Goal: Task Accomplishment & Management: Use online tool/utility

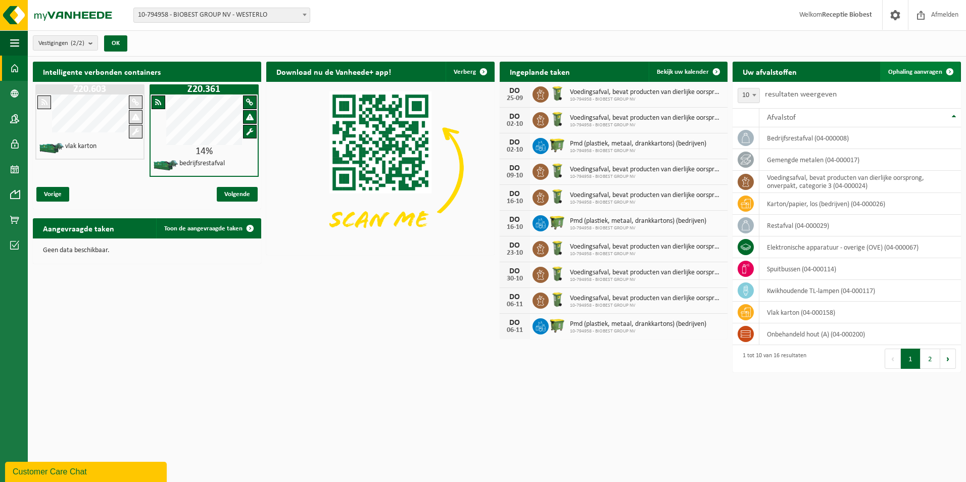
click at [920, 71] on span "Ophaling aanvragen" at bounding box center [915, 72] width 54 height 7
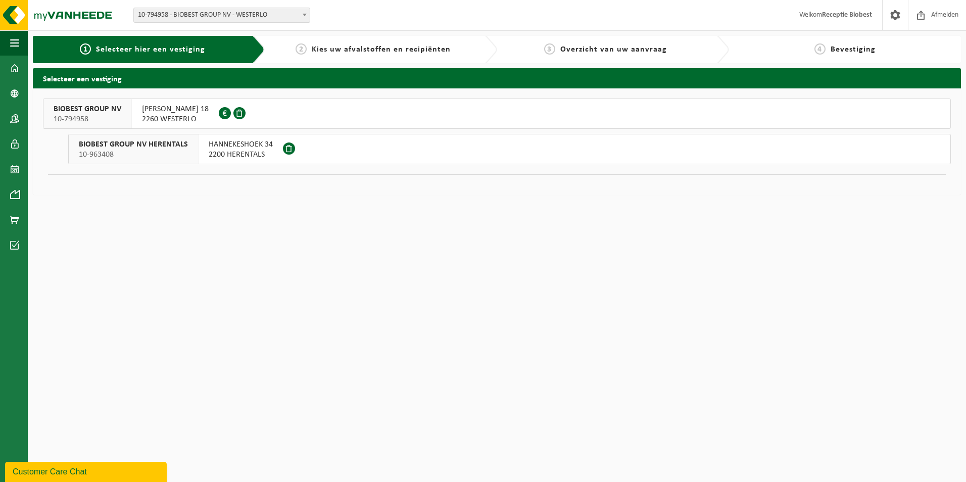
click at [239, 111] on button "BIOBEST GROUP NV 10-794958 ILSE VELDEN 18 2260 WESTERLO 0893.948.337" at bounding box center [497, 114] width 908 height 30
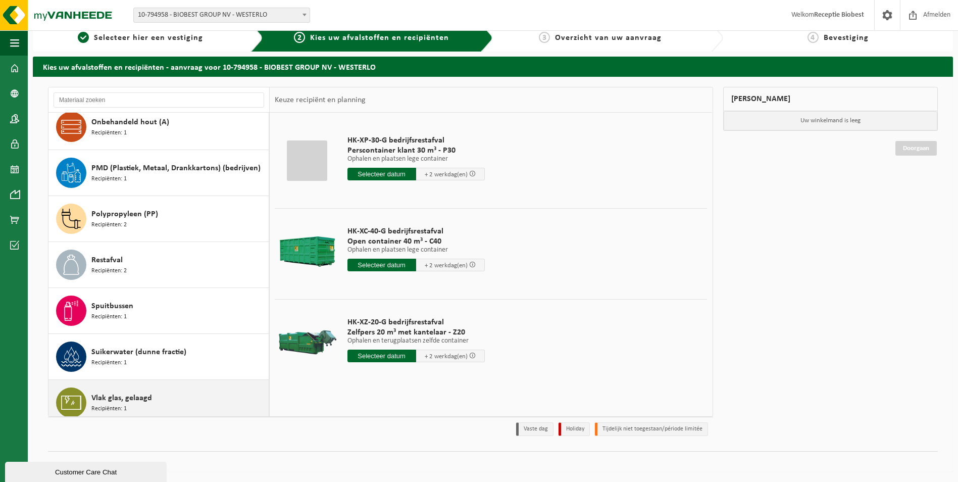
scroll to position [234, 0]
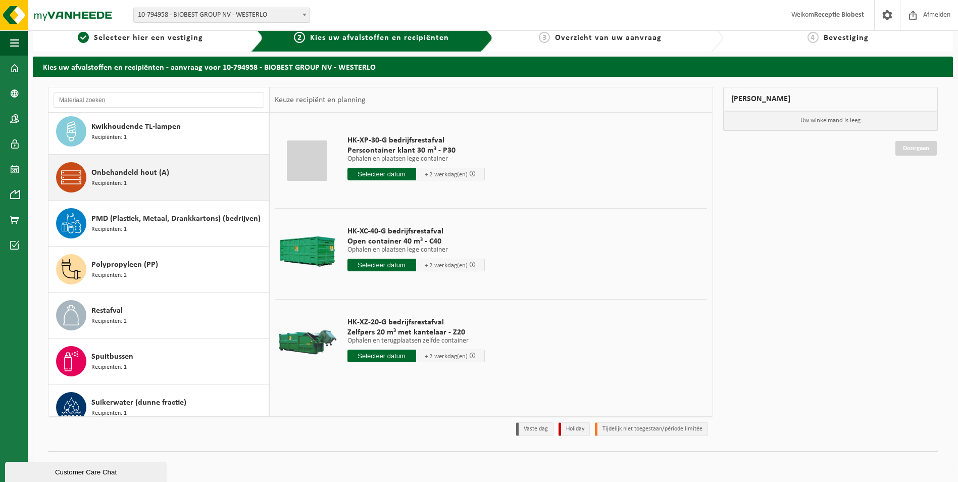
click at [202, 175] on div "Onbehandeld hout (A) Recipiënten: 1" at bounding box center [178, 177] width 175 height 30
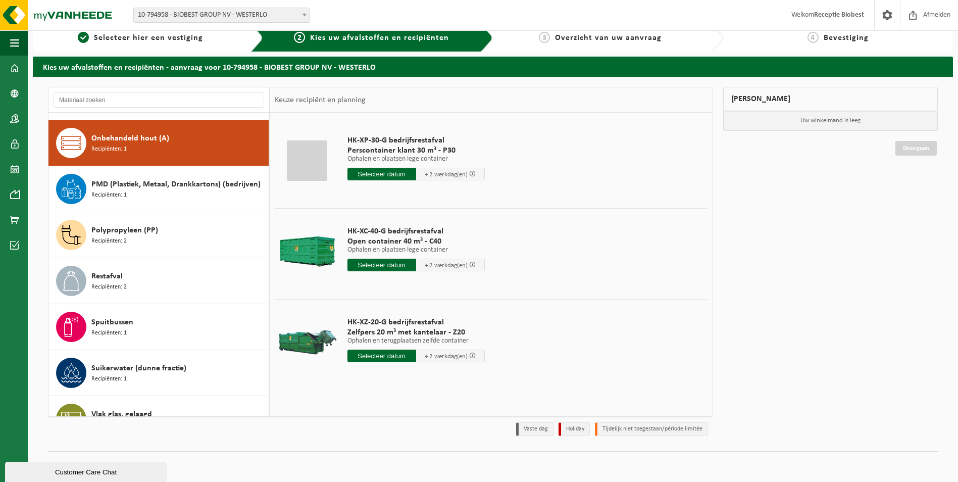
scroll to position [276, 0]
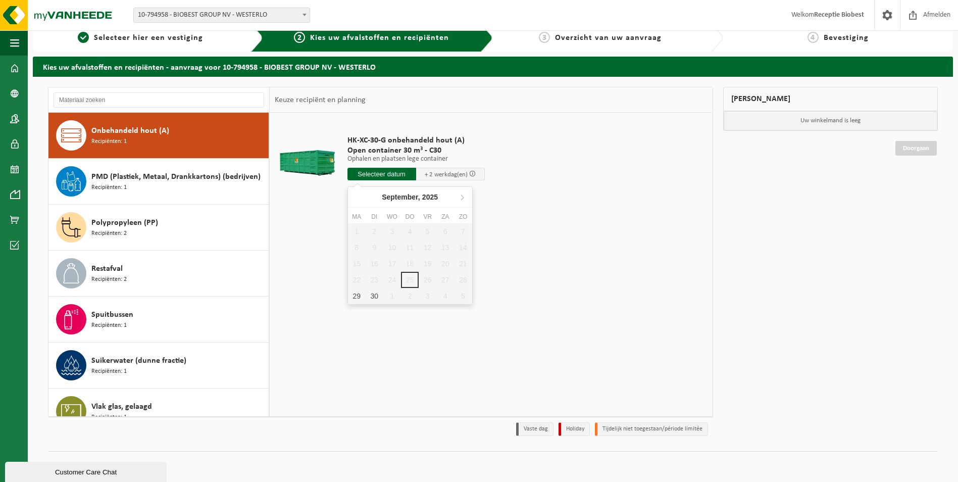
click at [368, 172] on input "text" at bounding box center [382, 174] width 69 height 13
click at [406, 279] on div "1 2 3 4 5 6 7 8 9 10 11 12 13 14 15 16 17 18 19 20 21 22 23 24 25 26 27 28 29 3…" at bounding box center [410, 263] width 124 height 81
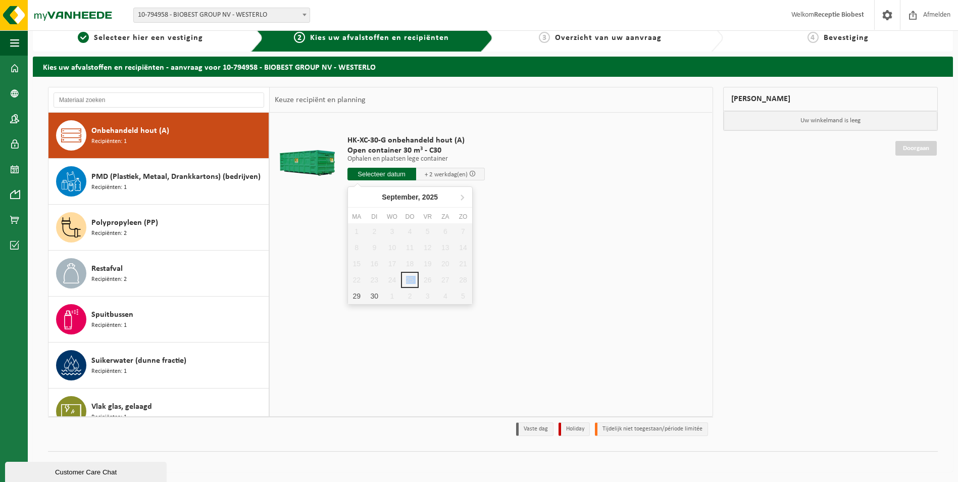
click at [406, 279] on div "1 2 3 4 5 6 7 8 9 10 11 12 13 14 15 16 17 18 19 20 21 22 23 24 25 26 27 28 29 3…" at bounding box center [410, 263] width 124 height 81
click at [356, 296] on div "29" at bounding box center [357, 296] width 18 height 16
type input "Van 2025-09-29"
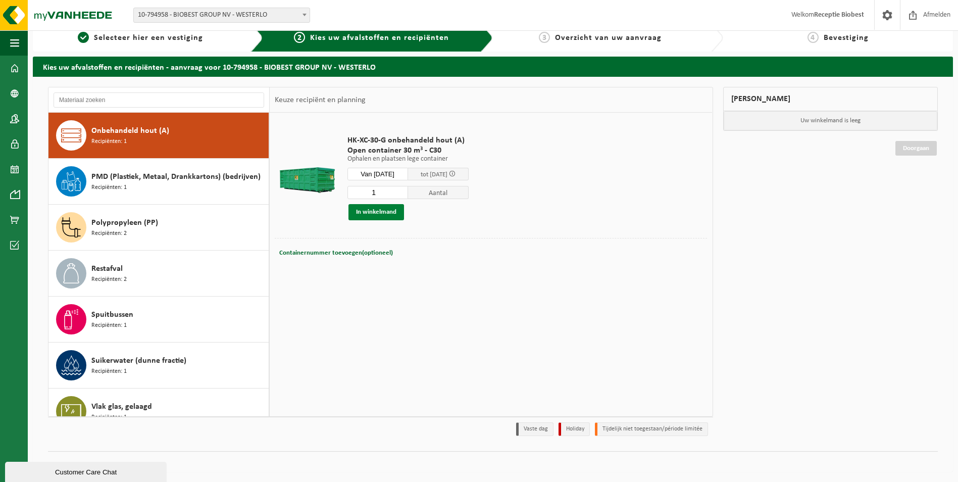
click at [372, 211] on button "In winkelmand" at bounding box center [377, 212] width 56 height 16
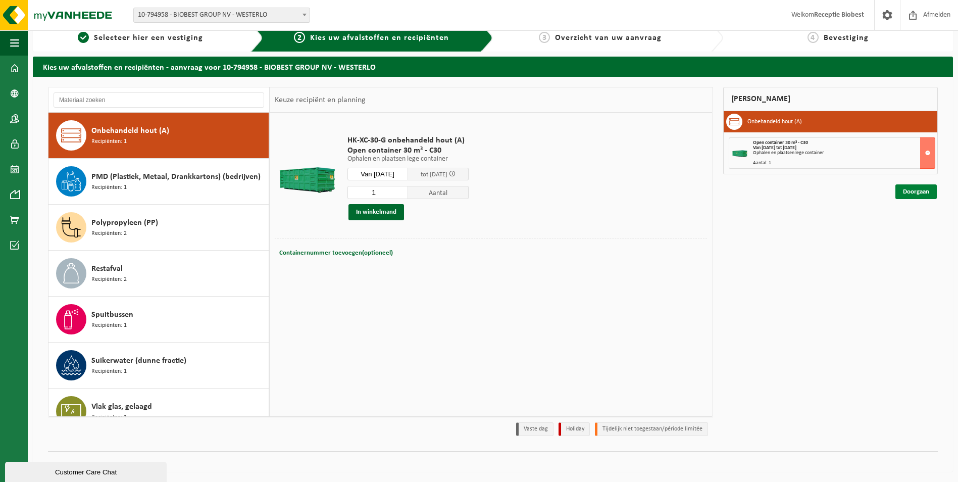
click at [913, 193] on link "Doorgaan" at bounding box center [916, 191] width 41 height 15
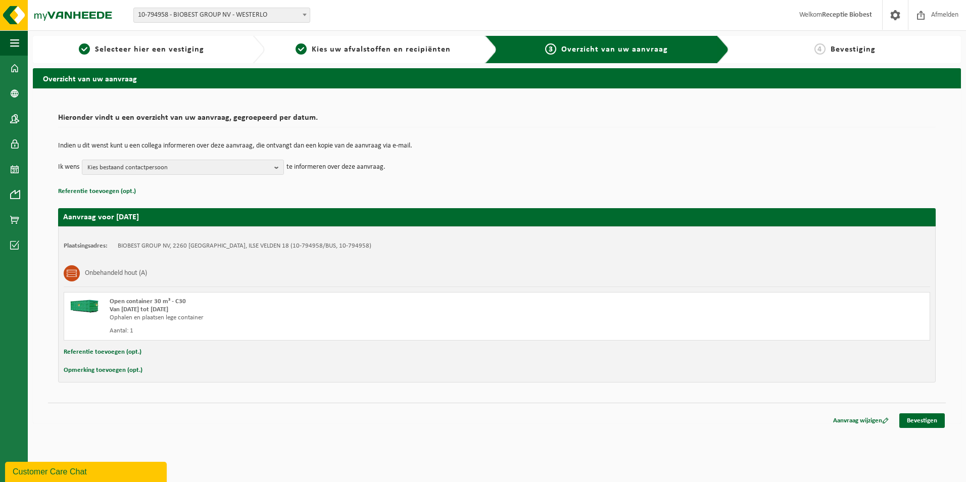
click at [69, 470] on div "Customer Care Chat" at bounding box center [86, 472] width 147 height 12
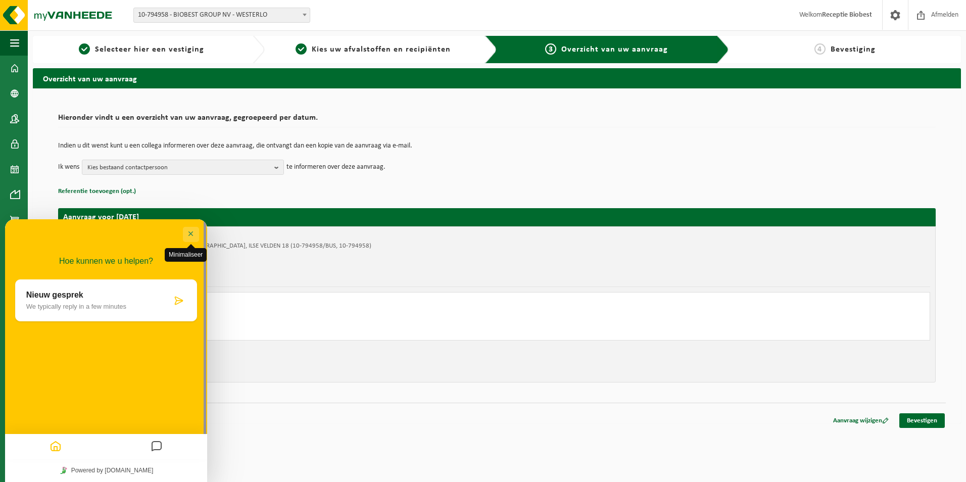
click at [193, 232] on button "Minimaliseer" at bounding box center [191, 234] width 16 height 15
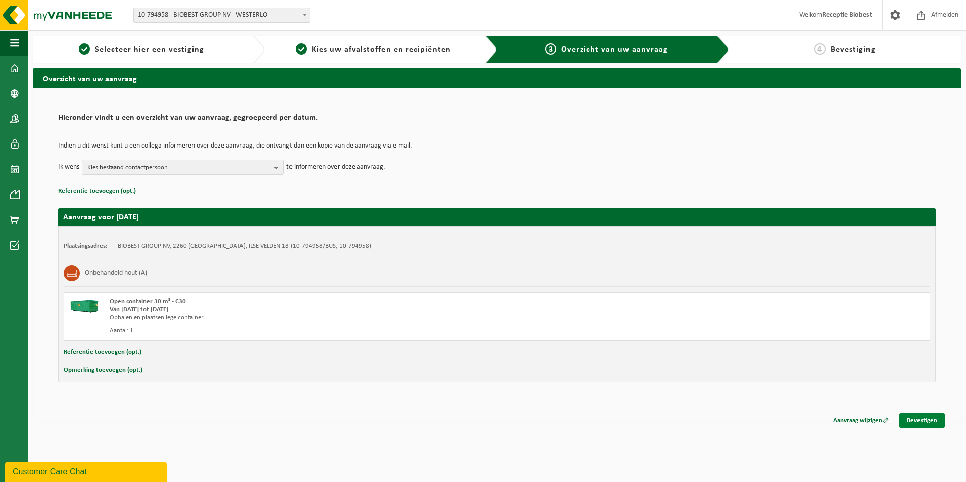
click at [925, 420] on link "Bevestigen" at bounding box center [921, 420] width 45 height 15
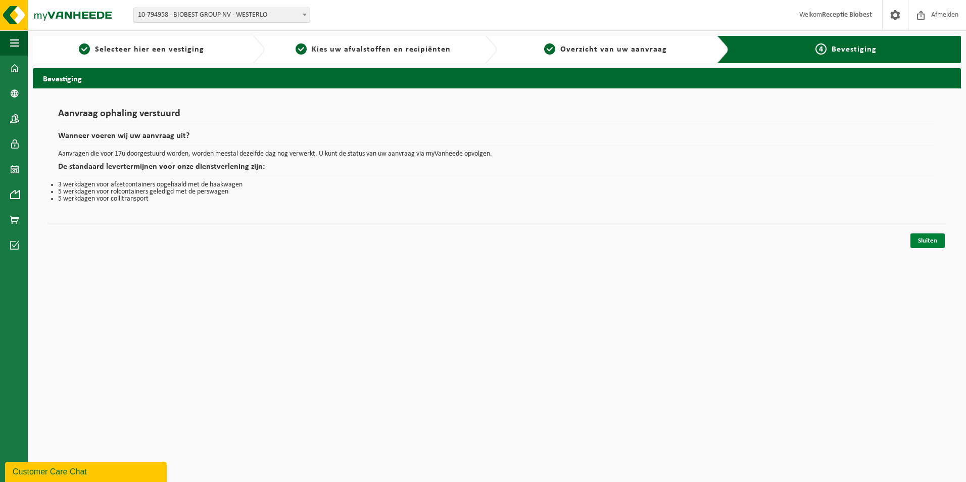
click at [929, 237] on link "Sluiten" at bounding box center [927, 240] width 34 height 15
